Goal: Transaction & Acquisition: Purchase product/service

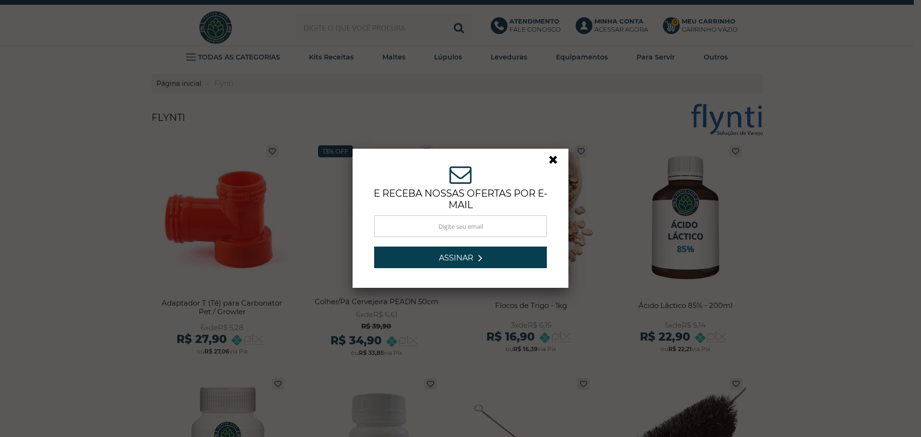
click at [548, 159] on link at bounding box center [556, 161] width 17 height 17
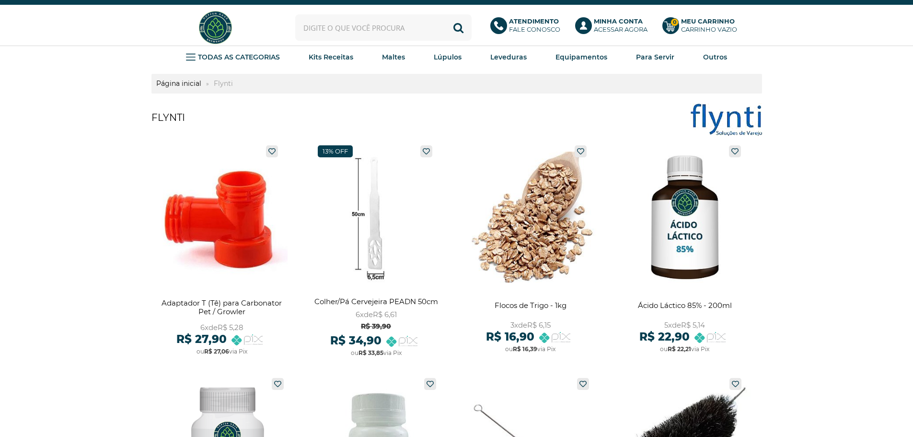
click at [320, 18] on input "text" at bounding box center [383, 27] width 176 height 26
type input "dme"
click at [445, 14] on button "Buscar" at bounding box center [458, 27] width 26 height 26
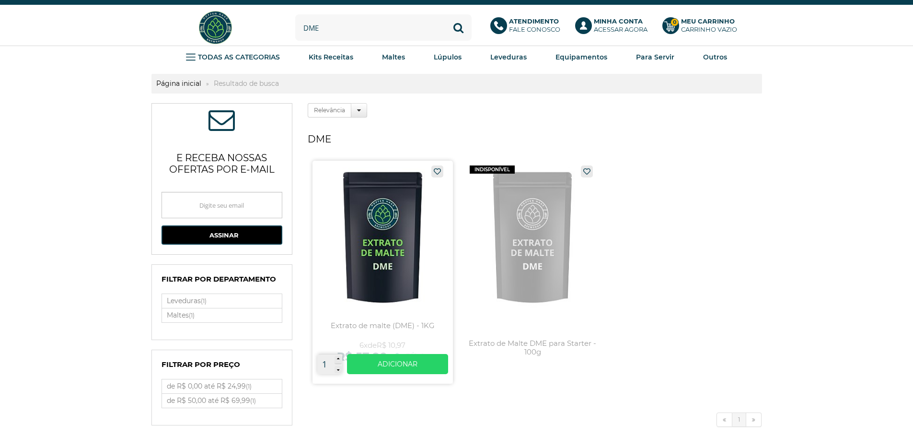
click at [370, 238] on link at bounding box center [383, 272] width 140 height 223
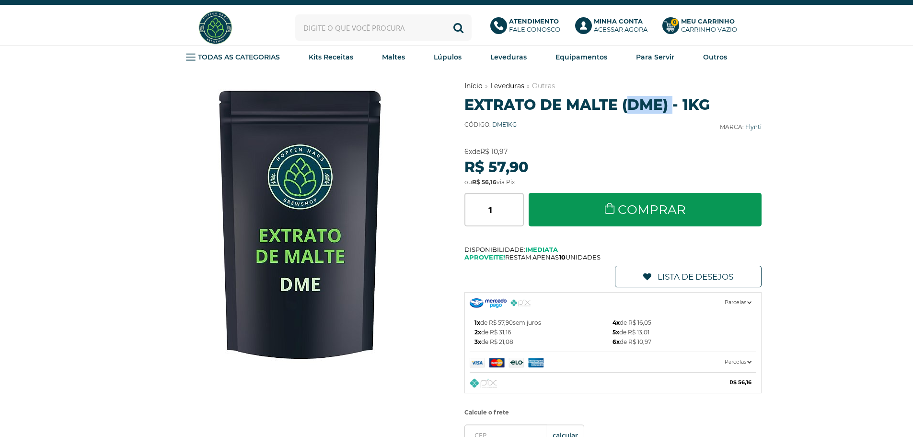
drag, startPoint x: 643, startPoint y: 101, endPoint x: 709, endPoint y: 98, distance: 65.7
click at [706, 98] on h1 "Extrato de malte (DME) - 1KG" at bounding box center [614, 105] width 298 height 18
click at [710, 98] on h1 "Extrato de malte (DME) - 1KG" at bounding box center [614, 105] width 298 height 18
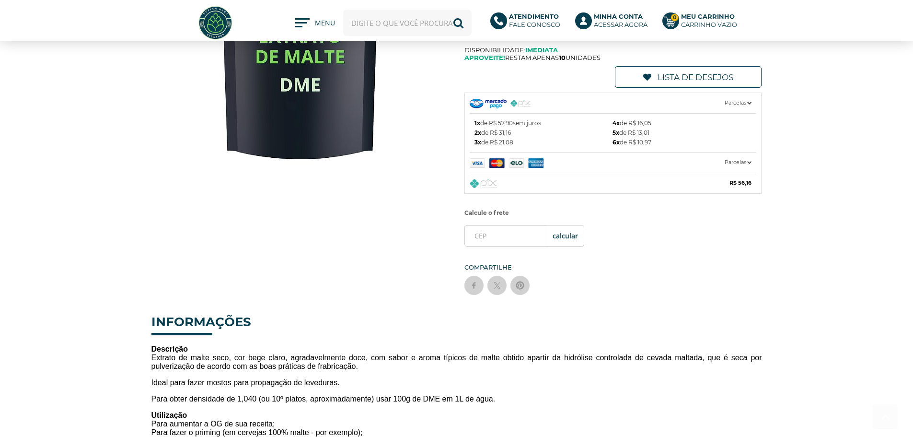
scroll to position [144, 0]
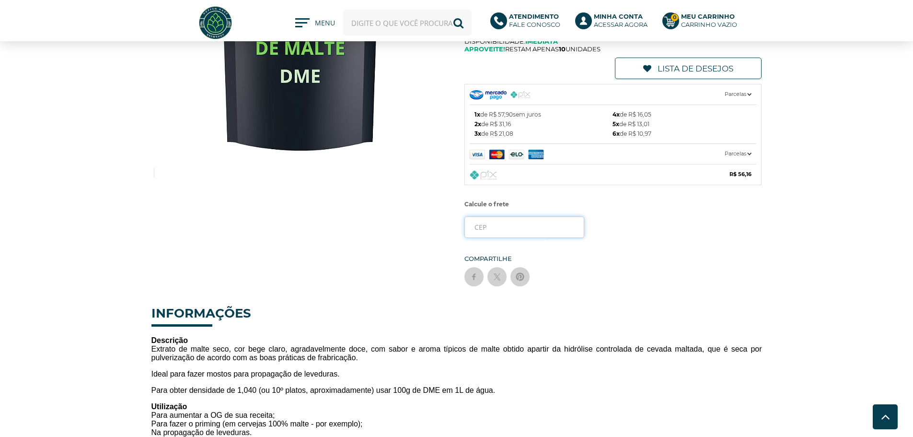
click at [519, 225] on input "tel" at bounding box center [525, 227] width 120 height 22
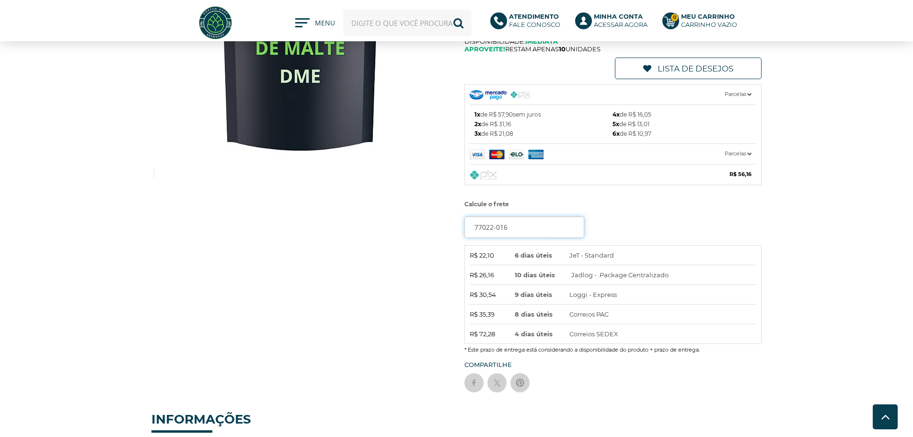
type input "77022-016"
drag, startPoint x: 476, startPoint y: 252, endPoint x: 498, endPoint y: 253, distance: 22.1
click at [498, 253] on span "R$ 22,10" at bounding box center [484, 255] width 29 height 10
click at [240, 280] on div "Previous Next Início Leveduras Outras" at bounding box center [457, 137] width 611 height 529
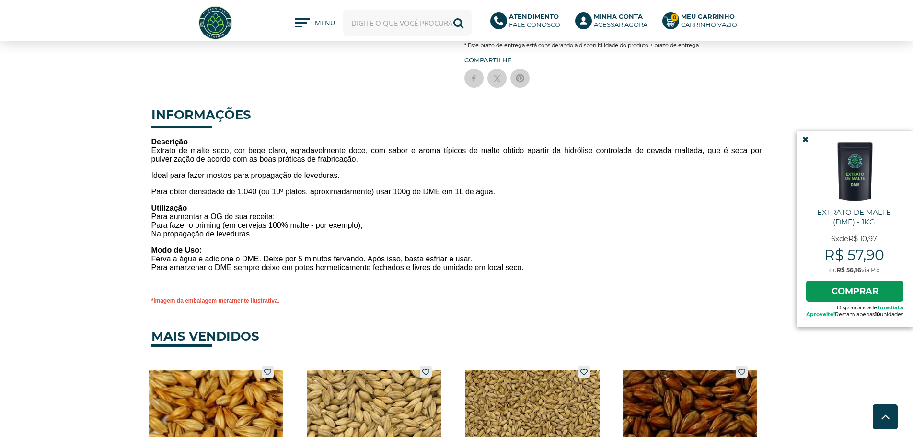
scroll to position [432, 0]
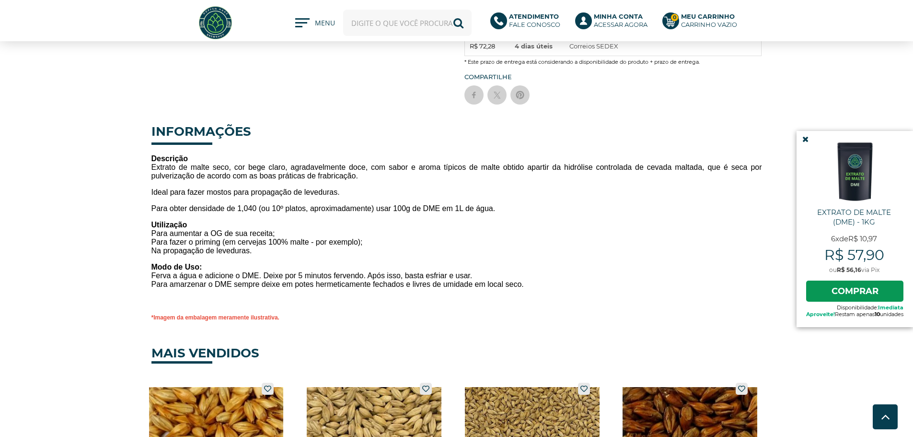
drag, startPoint x: 398, startPoint y: 286, endPoint x: 531, endPoint y: 281, distance: 133.4
click at [531, 281] on p "Modo de Uso: Ferva a água e adicione o DME. Deixe por 5 minutos fervendo. Após …" at bounding box center [457, 276] width 611 height 26
click at [803, 141] on icon at bounding box center [806, 139] width 6 height 8
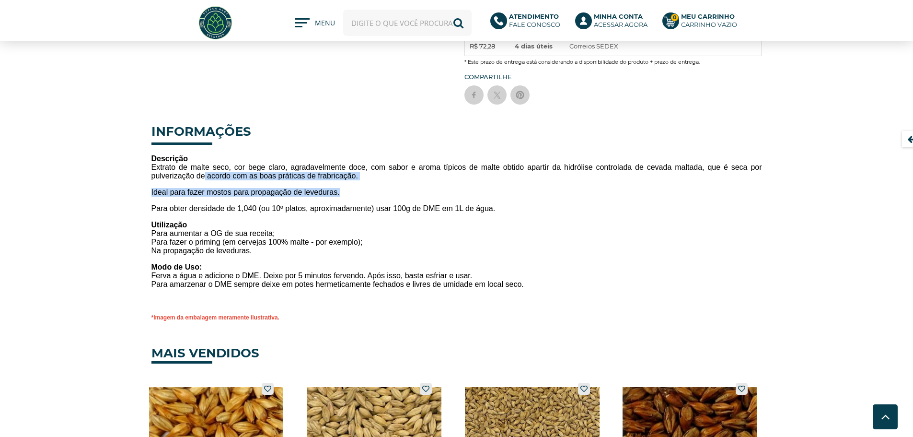
drag, startPoint x: 200, startPoint y: 175, endPoint x: 349, endPoint y: 185, distance: 148.9
click at [349, 185] on div "Descrição Extrato de malte seco, cor bege claro, agradavelmente doce, com sabor…" at bounding box center [457, 217] width 611 height 207
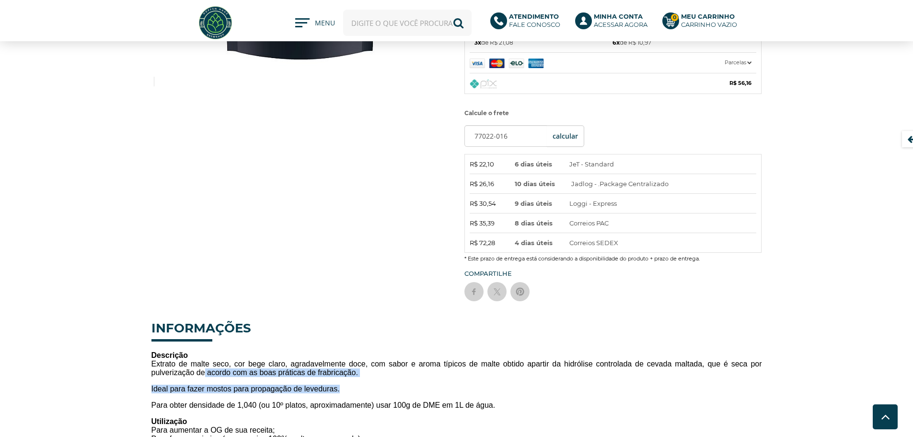
scroll to position [288, 0]
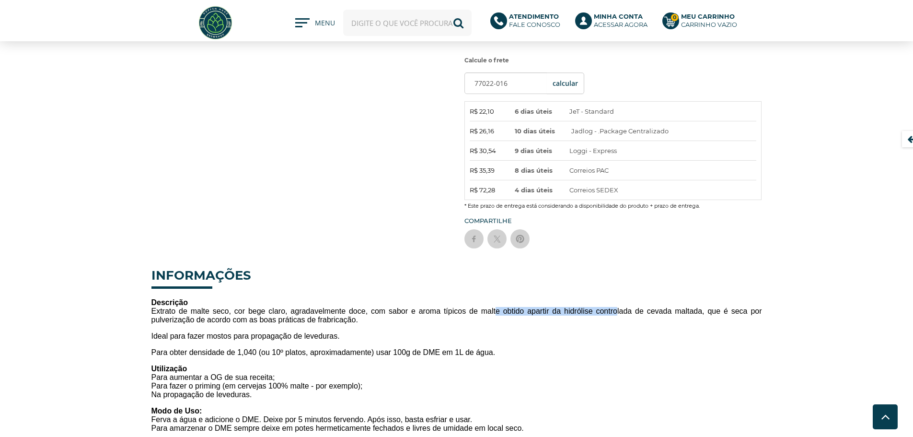
drag, startPoint x: 493, startPoint y: 315, endPoint x: 618, endPoint y: 311, distance: 125.2
click at [617, 311] on p "Descrição Extrato de malte seco, cor bege claro, agradavelmente doce, com sabor…" at bounding box center [457, 311] width 611 height 26
click at [618, 311] on span "Descrição Extrato de malte seco, cor bege claro, agradavelmente doce, com sabor…" at bounding box center [457, 310] width 611 height 25
drag, startPoint x: 546, startPoint y: 310, endPoint x: 651, endPoint y: 308, distance: 105.0
click at [649, 308] on span "Descrição Extrato de malte seco, cor bege claro, agradavelmente doce, com sabor…" at bounding box center [457, 310] width 611 height 25
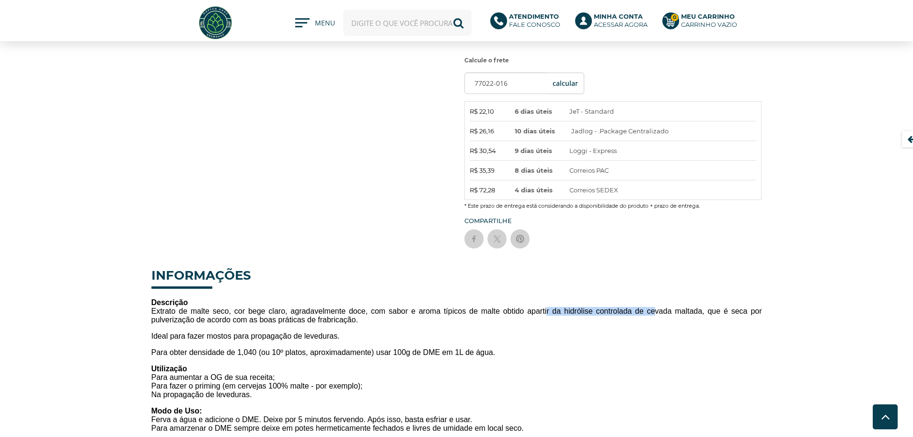
click at [652, 308] on span "Descrição Extrato de malte seco, cor bege claro, agradavelmente doce, com sabor…" at bounding box center [457, 310] width 611 height 25
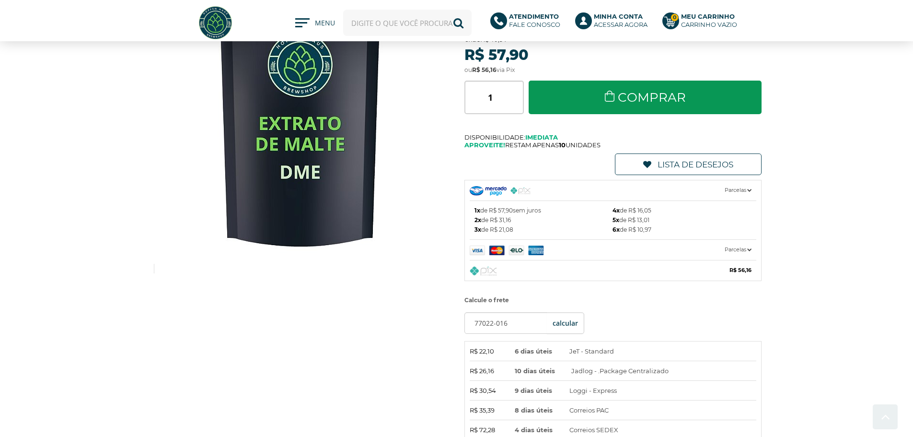
scroll to position [0, 0]
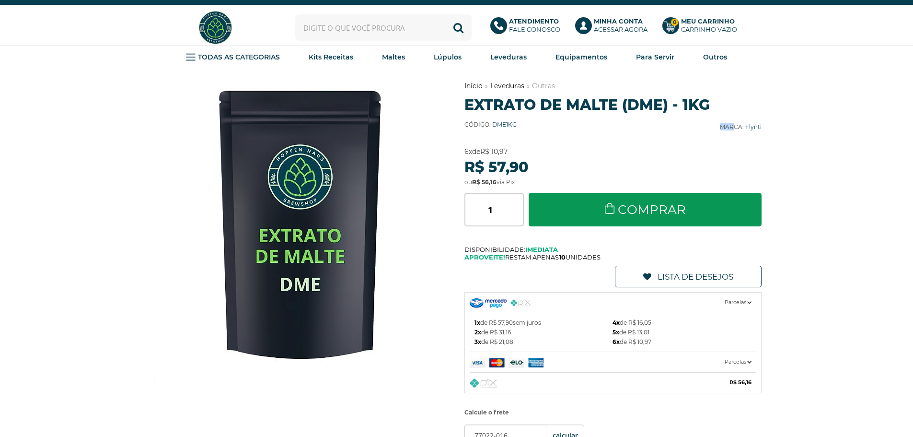
drag, startPoint x: 736, startPoint y: 129, endPoint x: 790, endPoint y: 128, distance: 53.7
